Goal: Transaction & Acquisition: Purchase product/service

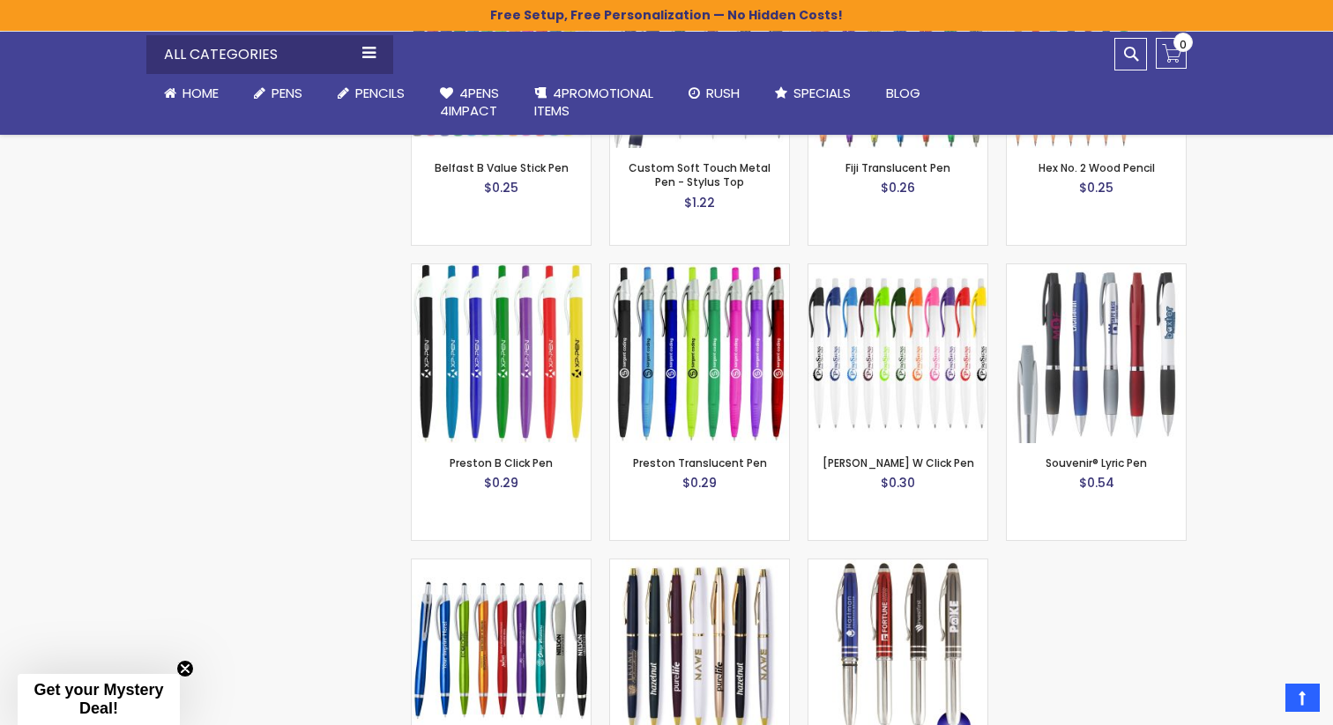
scroll to position [1973, 0]
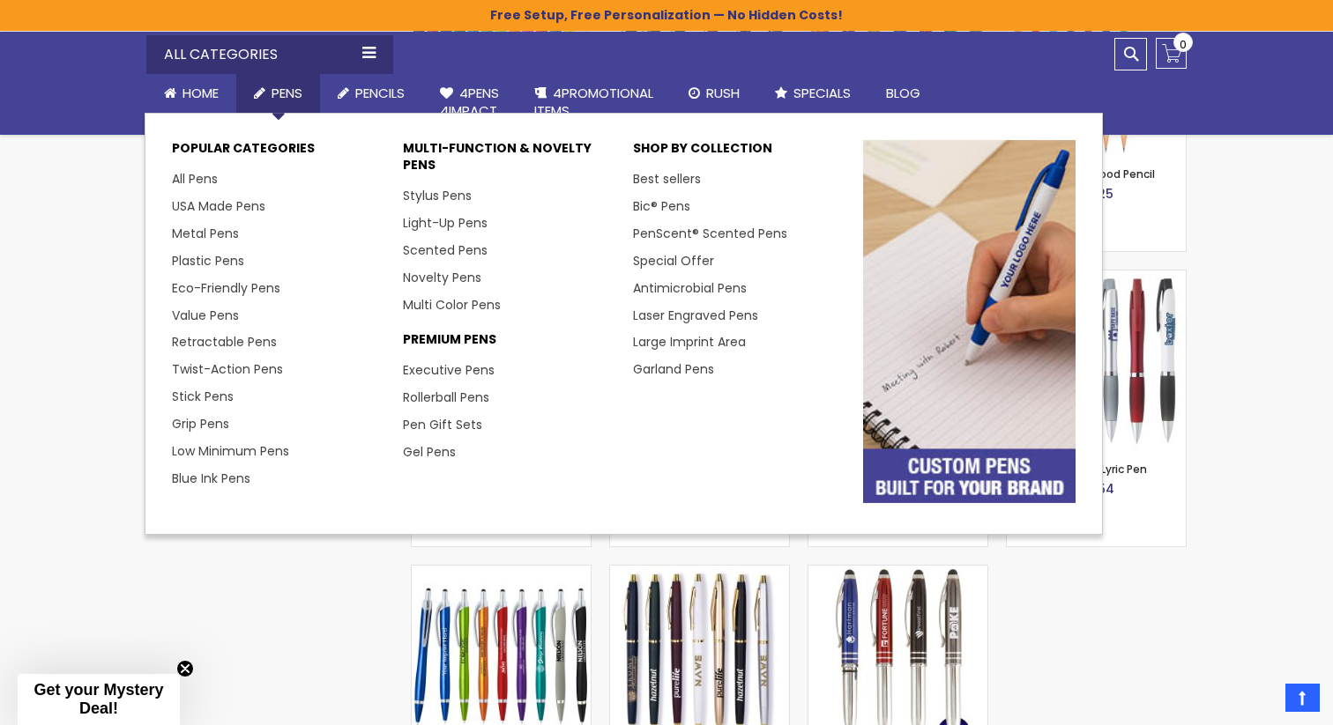
click at [290, 93] on span "Pens" at bounding box center [286, 93] width 31 height 19
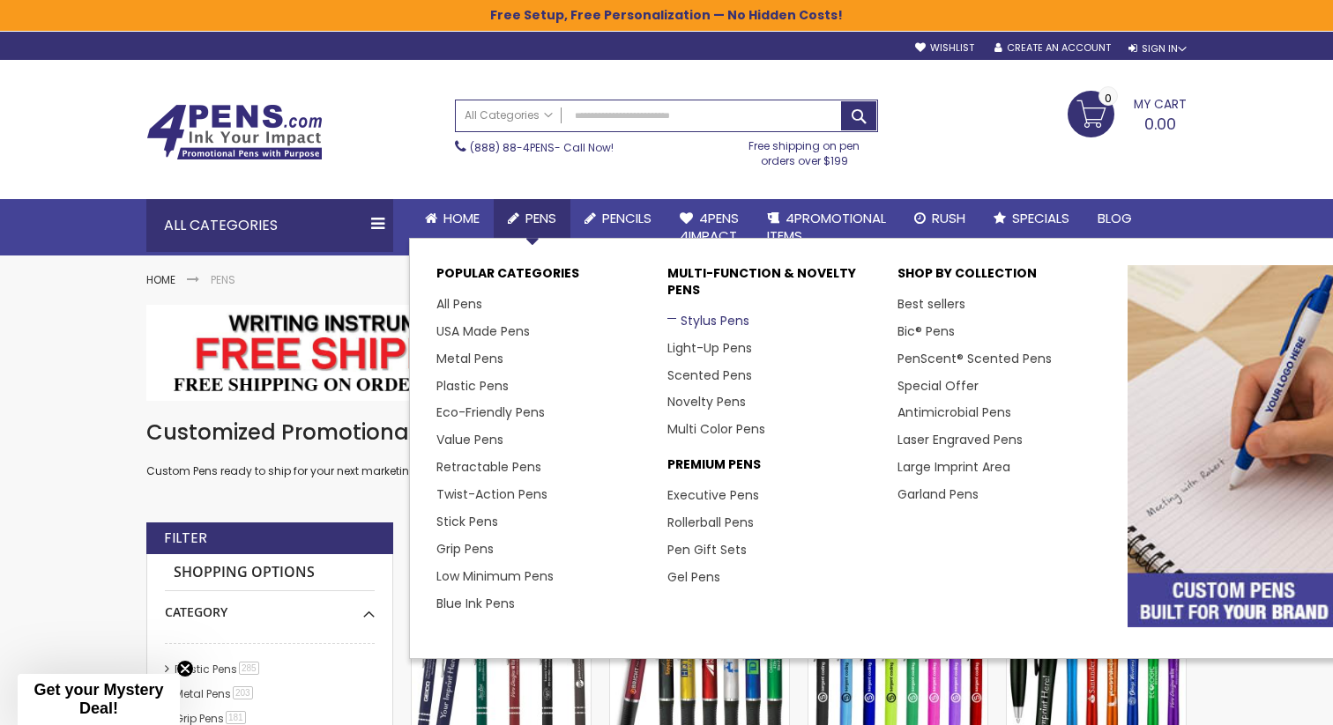
click at [703, 320] on link "Stylus Pens" at bounding box center [708, 321] width 82 height 18
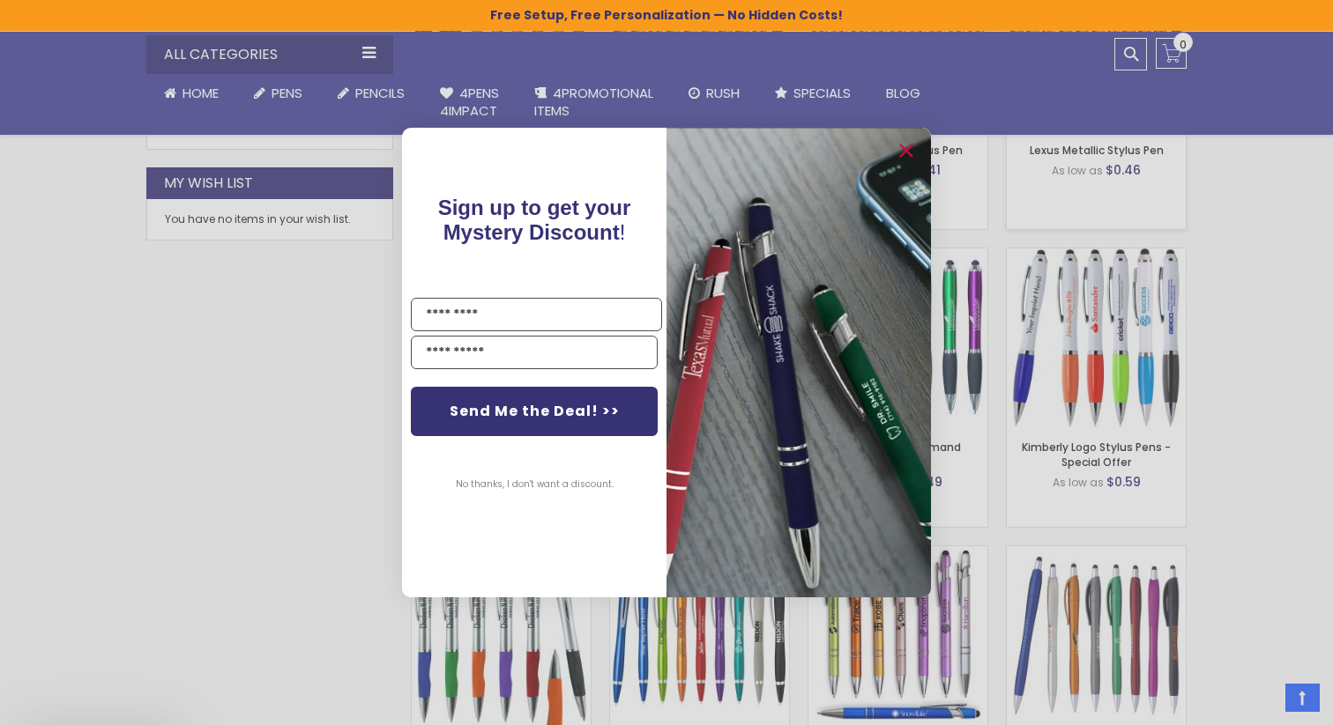
scroll to position [1066, 0]
